Goal: Information Seeking & Learning: Learn about a topic

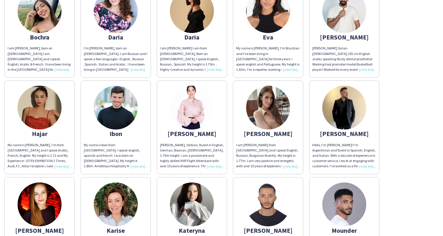
scroll to position [154, 0]
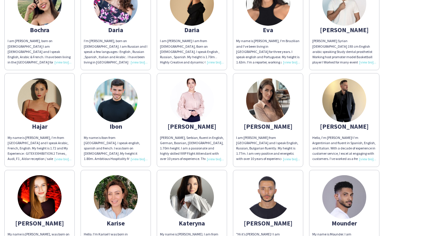
click at [213, 159] on div "[PERSON_NAME], Serbian, fluent in English, German, Bosnian, [DEMOGRAPHIC_DATA],…" at bounding box center [192, 148] width 64 height 27
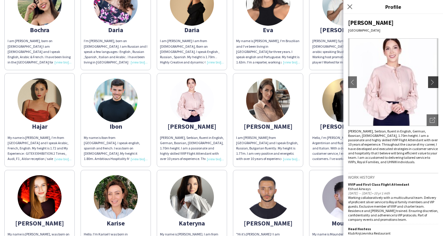
click at [431, 86] on button "chevron-right" at bounding box center [434, 82] width 12 height 12
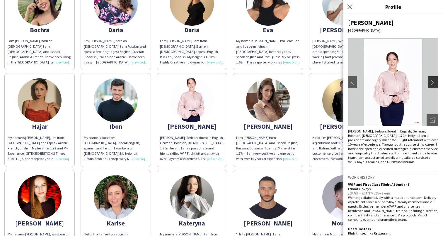
click at [431, 86] on button "chevron-right" at bounding box center [434, 82] width 12 height 12
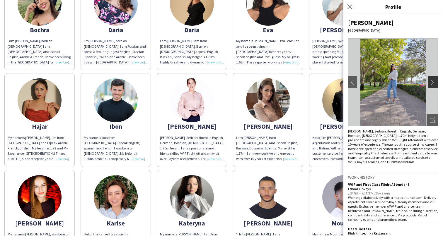
click at [431, 86] on button "chevron-right" at bounding box center [434, 82] width 12 height 12
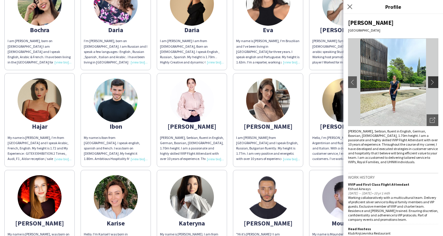
click at [431, 86] on button "chevron-right" at bounding box center [434, 82] width 12 height 12
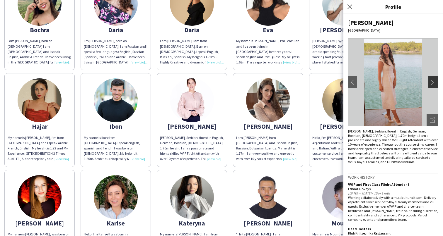
click at [432, 82] on app-icon "chevron-right" at bounding box center [434, 82] width 8 height 5
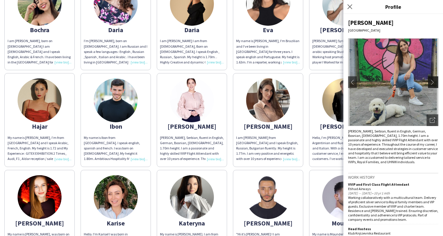
click at [432, 82] on app-icon "chevron-right" at bounding box center [434, 82] width 8 height 5
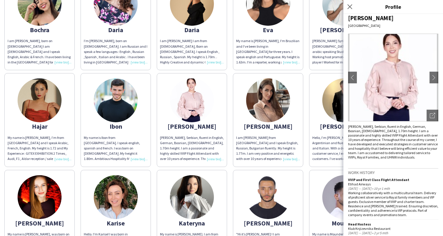
scroll to position [0, 0]
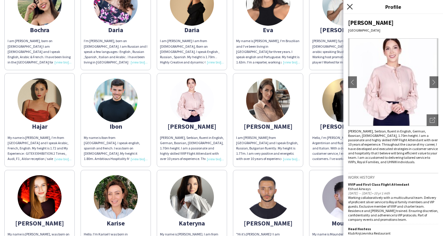
click at [350, 5] on icon "Close pop-in" at bounding box center [350, 7] width 6 height 6
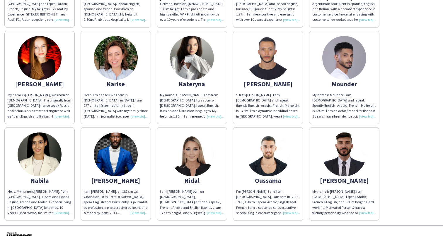
scroll to position [304, 0]
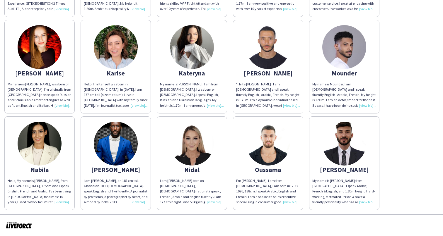
click at [145, 168] on div "[PERSON_NAME]" at bounding box center [116, 169] width 64 height 5
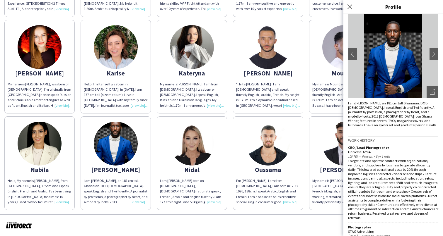
scroll to position [59, 0]
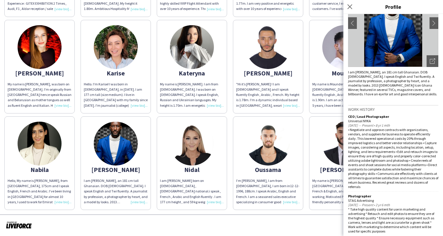
click at [194, 171] on div "Nidal" at bounding box center [192, 169] width 64 height 5
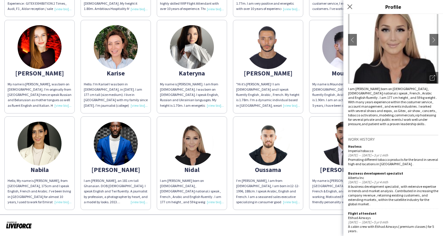
scroll to position [47, 0]
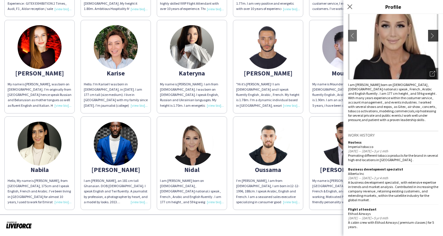
click at [436, 37] on app-icon "chevron-right" at bounding box center [434, 35] width 8 height 5
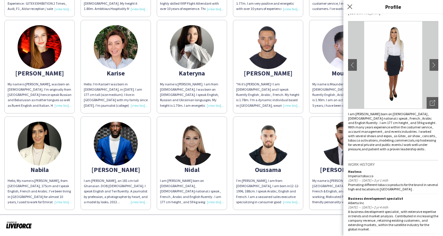
scroll to position [0, 0]
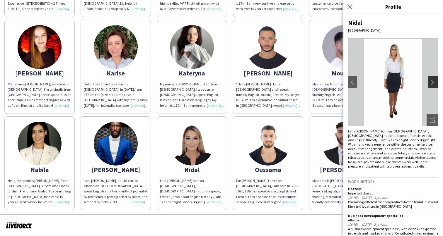
click at [433, 81] on app-icon "chevron-right" at bounding box center [434, 82] width 8 height 5
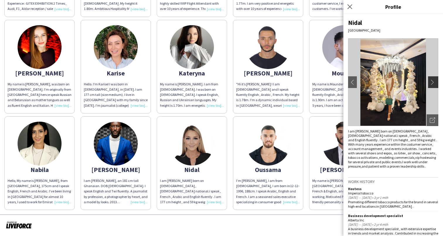
click at [432, 83] on app-icon "chevron-right" at bounding box center [434, 82] width 8 height 5
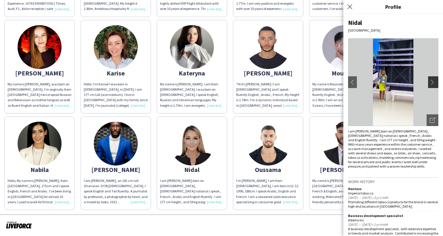
click at [432, 83] on app-icon "chevron-right" at bounding box center [434, 82] width 8 height 5
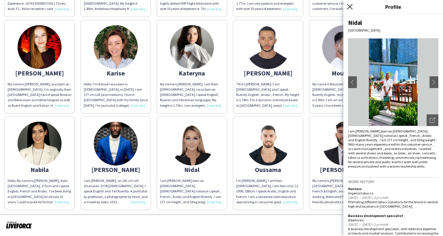
click at [350, 7] on icon "Close pop-in" at bounding box center [350, 7] width 6 height 6
